Goal: Task Accomplishment & Management: Use online tool/utility

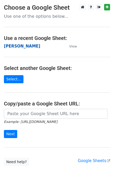
click at [7, 47] on strong "[PERSON_NAME]" at bounding box center [22, 46] width 36 height 5
click at [8, 48] on strong "[PERSON_NAME]" at bounding box center [22, 46] width 36 height 5
click at [8, 46] on strong "[PERSON_NAME]" at bounding box center [22, 46] width 36 height 5
click at [8, 47] on strong "[PERSON_NAME]" at bounding box center [22, 46] width 36 height 5
click at [8, 46] on strong "[PERSON_NAME]" at bounding box center [22, 46] width 36 height 5
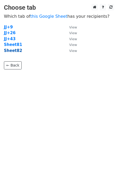
click at [14, 51] on strong "Sheet82" at bounding box center [13, 50] width 18 height 5
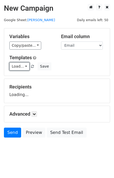
click at [22, 68] on link "Load..." at bounding box center [19, 66] width 20 height 8
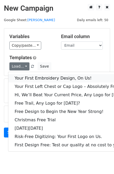
click at [27, 77] on link "Your First Embroidery Design, On Us!" at bounding box center [71, 78] width 126 height 8
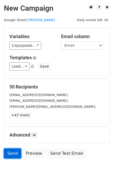
click at [9, 154] on link "Send" at bounding box center [12, 153] width 17 height 10
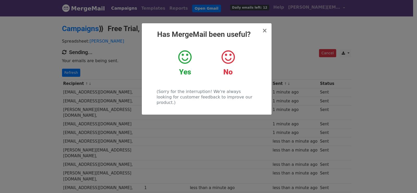
click at [120, 68] on div "× Has MergeMail been useful? Yes No (Sorry for the interruption! We're always l…" at bounding box center [208, 104] width 417 height 177
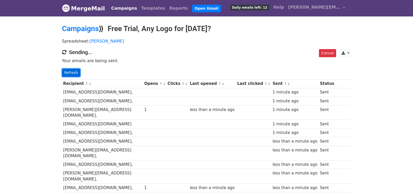
click at [73, 74] on link "Refresh" at bounding box center [71, 73] width 19 height 8
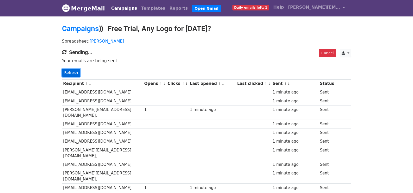
click at [77, 74] on link "Refresh" at bounding box center [71, 73] width 19 height 8
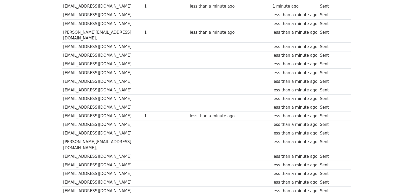
scroll to position [373, 0]
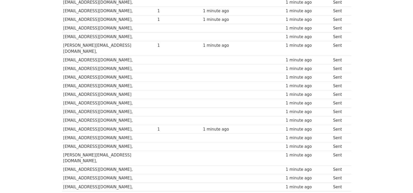
scroll to position [372, 0]
